Goal: Transaction & Acquisition: Download file/media

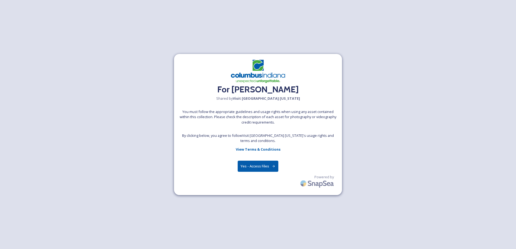
click at [265, 165] on button "Yes - Access Files" at bounding box center [258, 166] width 41 height 11
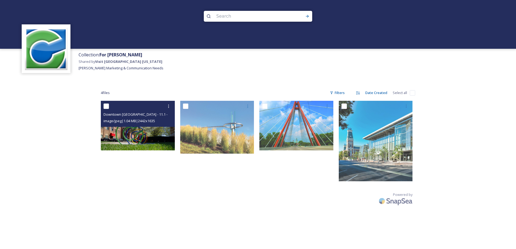
click at [107, 107] on input "checkbox" at bounding box center [105, 105] width 5 height 5
checkbox input "true"
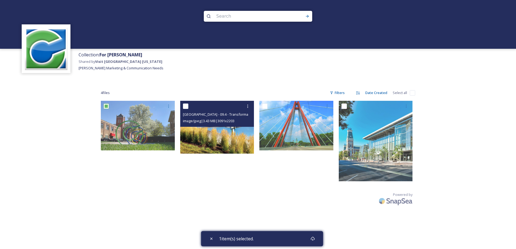
click at [188, 106] on input "checkbox" at bounding box center [185, 105] width 5 height 5
checkbox input "true"
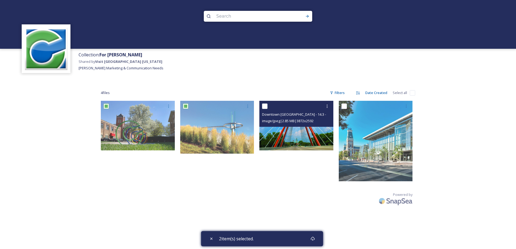
click at [263, 106] on input "checkbox" at bounding box center [264, 105] width 5 height 5
checkbox input "true"
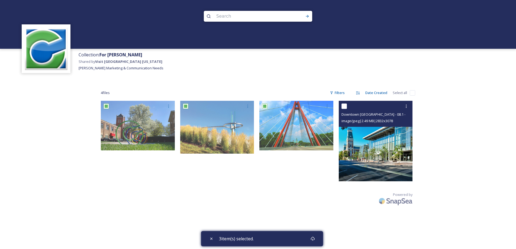
click at [344, 106] on input "checkbox" at bounding box center [343, 105] width 5 height 5
checkbox input "true"
click at [406, 105] on icon at bounding box center [406, 106] width 1 height 3
click at [398, 127] on span "Download" at bounding box center [399, 128] width 17 height 5
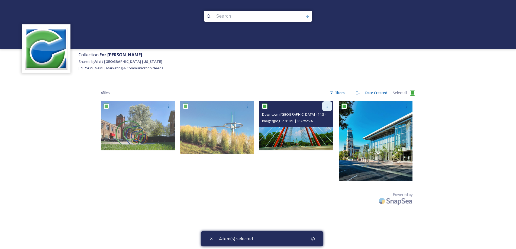
click at [329, 104] on div at bounding box center [327, 106] width 10 height 10
click at [324, 128] on span "Download" at bounding box center [320, 128] width 17 height 5
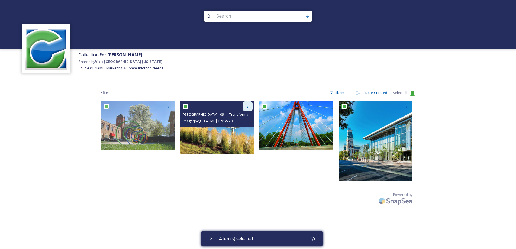
click at [247, 106] on icon at bounding box center [247, 106] width 4 height 4
click at [243, 128] on span "Download" at bounding box center [241, 128] width 17 height 5
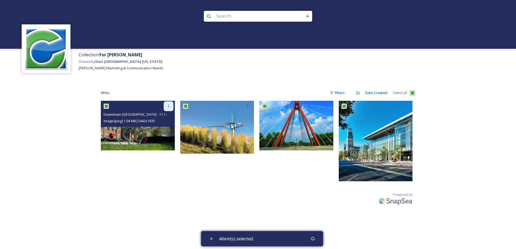
click at [168, 106] on icon at bounding box center [168, 106] width 1 height 3
click at [168, 128] on span "Download" at bounding box center [162, 128] width 17 height 5
